Goal: Navigation & Orientation: Understand site structure

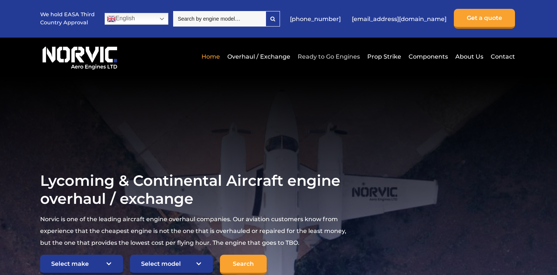
click at [317, 57] on link "Ready to Go Engines" at bounding box center [329, 57] width 66 height 18
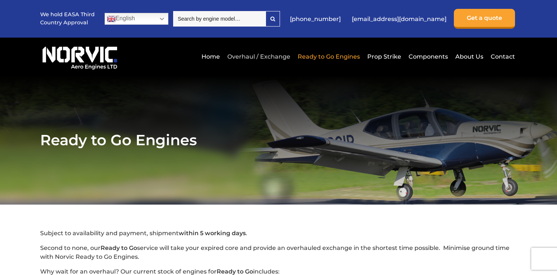
click at [269, 59] on link "Overhaul / Exchange" at bounding box center [258, 57] width 67 height 18
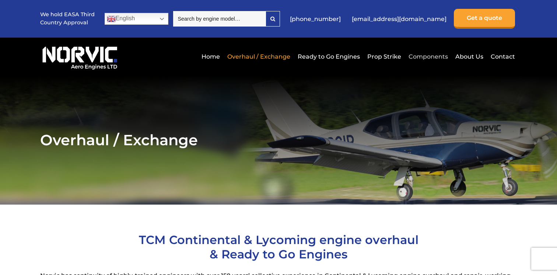
click at [417, 56] on link "Components" at bounding box center [428, 57] width 43 height 18
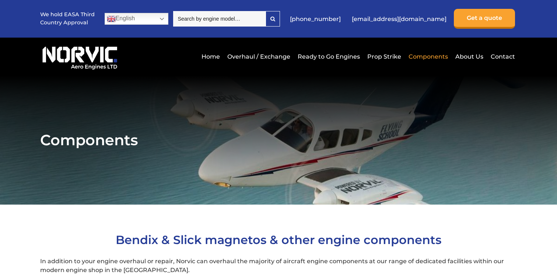
click at [246, 18] on input "search" at bounding box center [219, 18] width 92 height 15
click at [275, 21] on icon at bounding box center [272, 18] width 5 height 5
click at [388, 55] on link "Prop Strike" at bounding box center [384, 57] width 38 height 18
